Goal: Navigation & Orientation: Find specific page/section

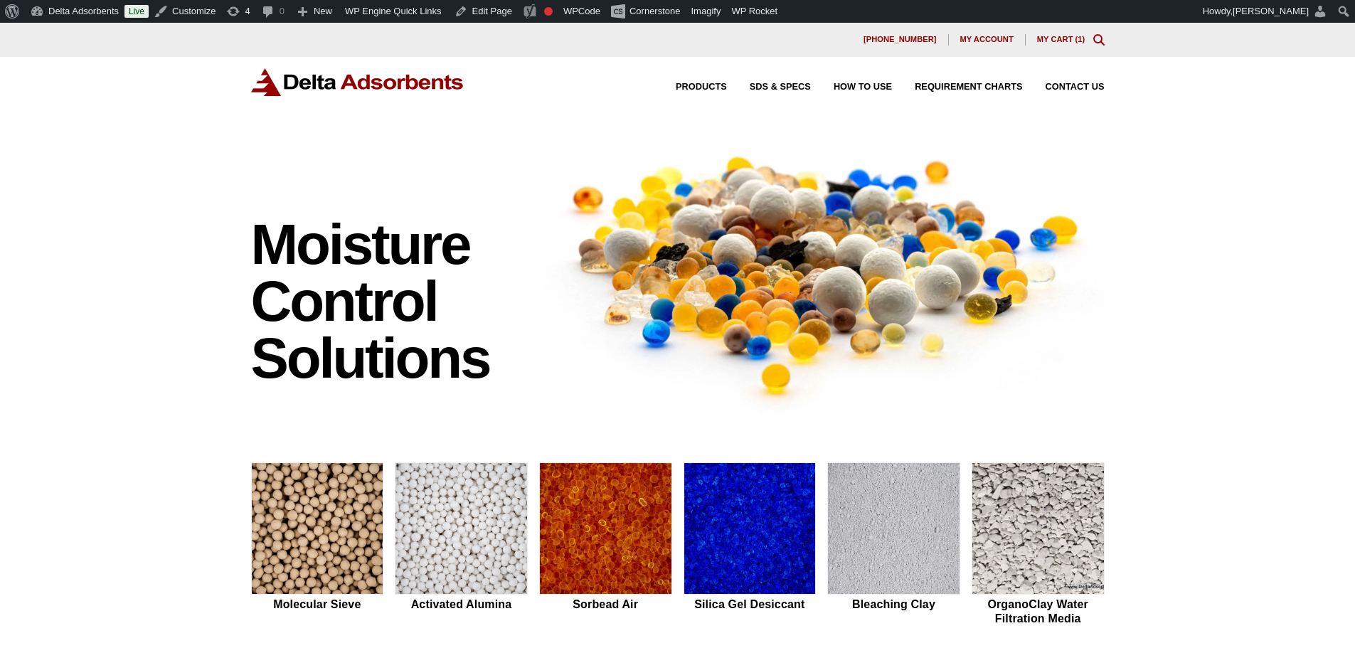
click at [89, 275] on div "Moisture Control Solutions Moisture control solutions Molecular Sieve Activated…" at bounding box center [677, 601] width 1355 height 942
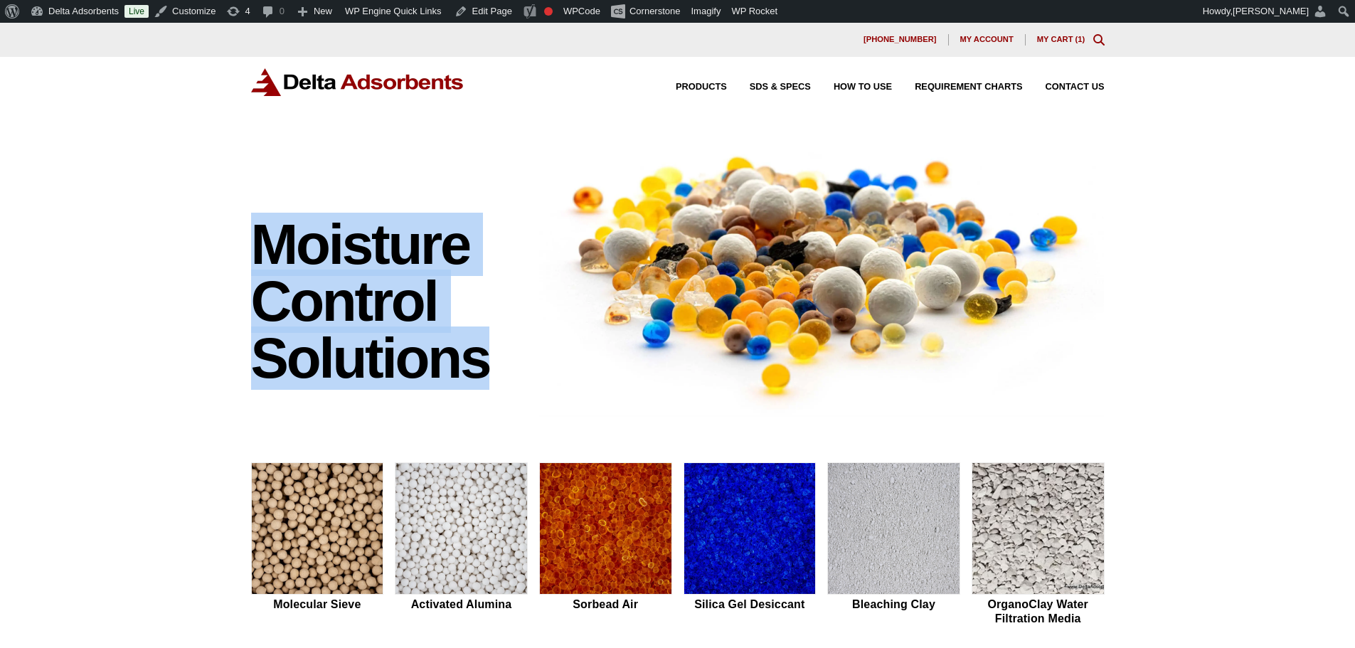
drag, startPoint x: 253, startPoint y: 247, endPoint x: 478, endPoint y: 379, distance: 260.9
click at [478, 379] on h1 "Moisture Control Solutions" at bounding box center [388, 301] width 275 height 171
click at [231, 248] on div "Moisture Control Solutions Moisture control solutions Molecular Sieve Activated…" at bounding box center [677, 601] width 1355 height 942
drag, startPoint x: 246, startPoint y: 238, endPoint x: 491, endPoint y: 369, distance: 277.5
click at [491, 369] on div "Moisture Control Solutions" at bounding box center [677, 273] width 865 height 298
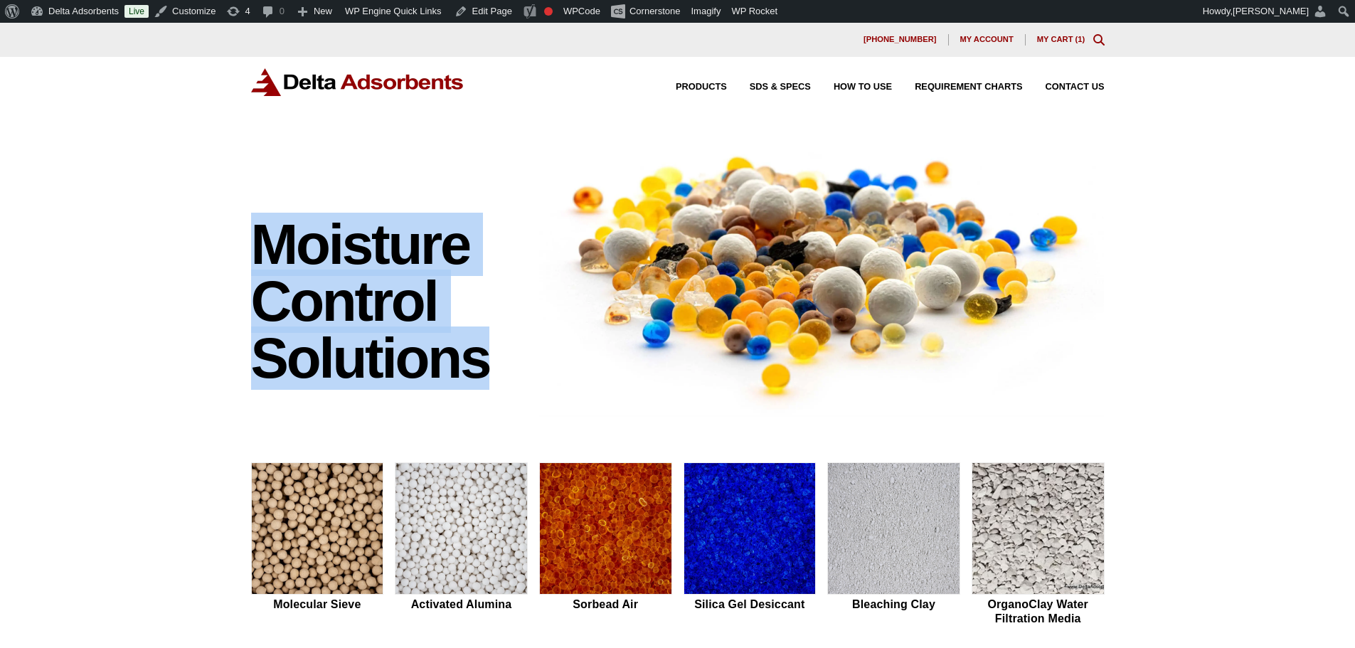
click at [164, 275] on div "Moisture Control Solutions Moisture control solutions Molecular Sieve Activated…" at bounding box center [677, 601] width 1355 height 942
drag, startPoint x: 235, startPoint y: 242, endPoint x: 482, endPoint y: 407, distance: 297.0
click at [482, 407] on div "Moisture Control Solutions Moisture control solutions Molecular Sieve Activated…" at bounding box center [677, 601] width 1355 height 942
click at [194, 364] on div "Moisture Control Solutions Moisture control solutions Molecular Sieve Activated…" at bounding box center [677, 601] width 1355 height 942
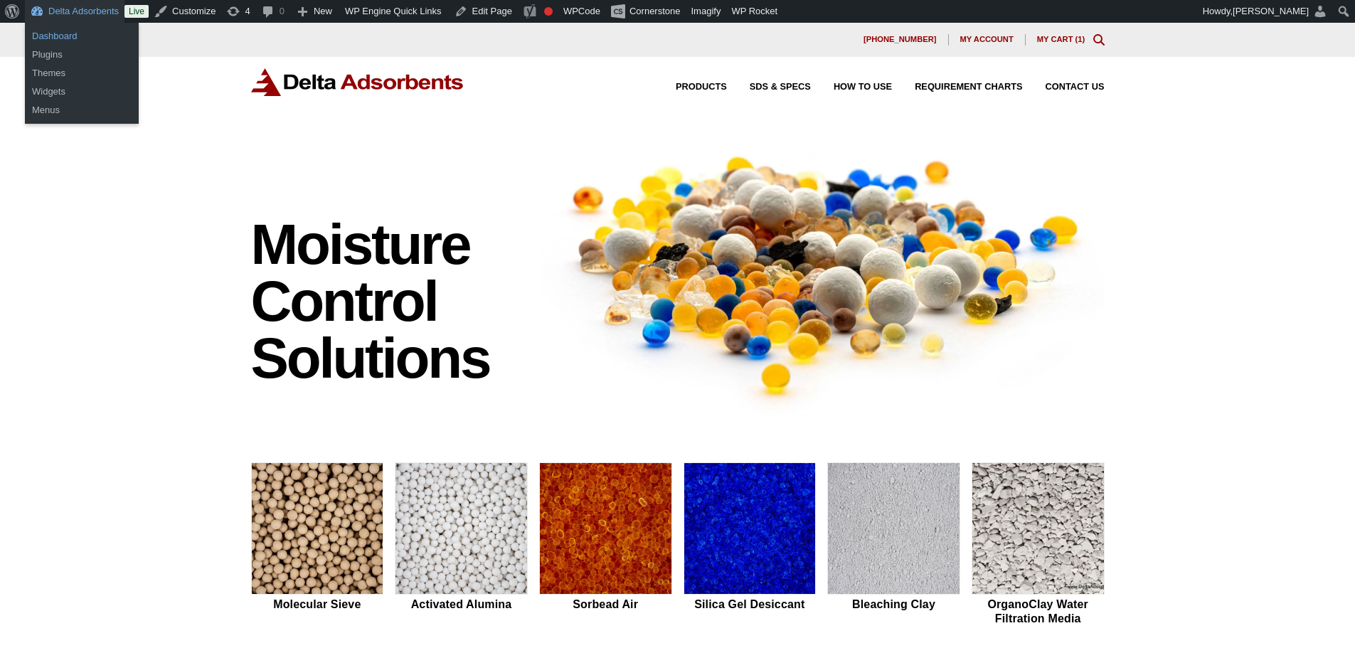
click at [61, 38] on link "Dashboard" at bounding box center [82, 36] width 114 height 18
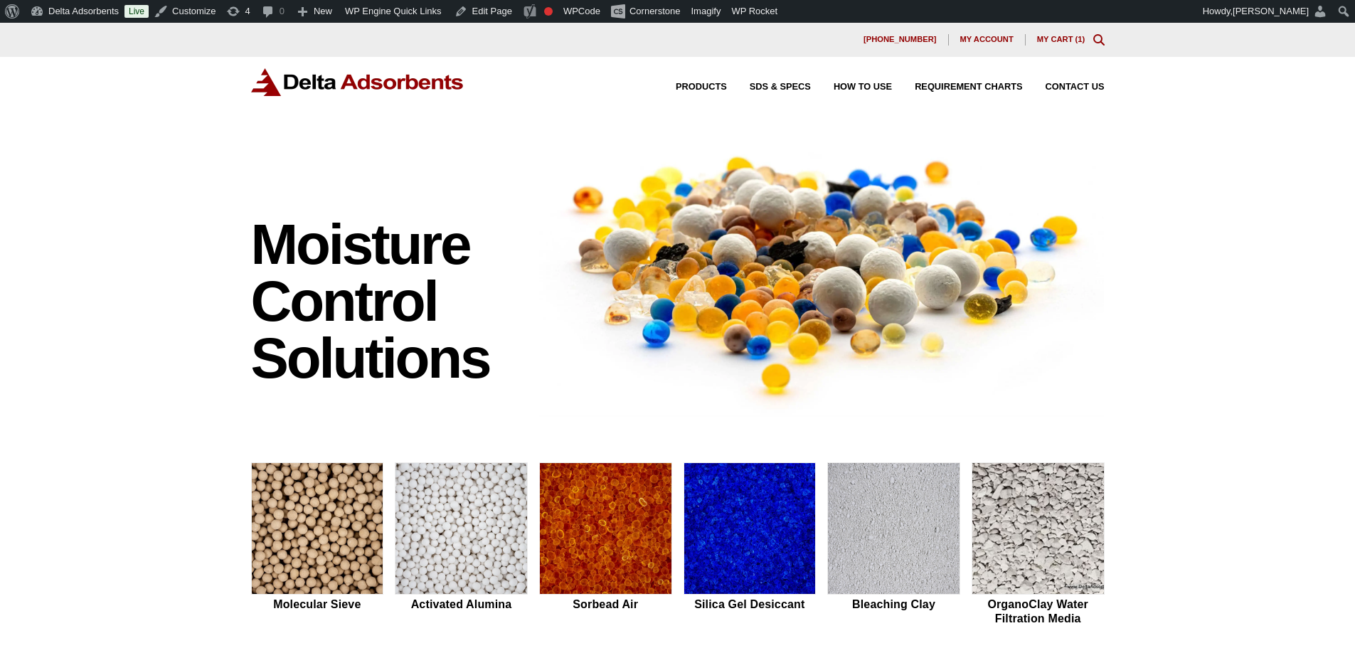
click at [122, 228] on div "Moisture Control Solutions Moisture control solutions Molecular Sieve Activated…" at bounding box center [677, 601] width 1355 height 942
